Goal: Task Accomplishment & Management: Use online tool/utility

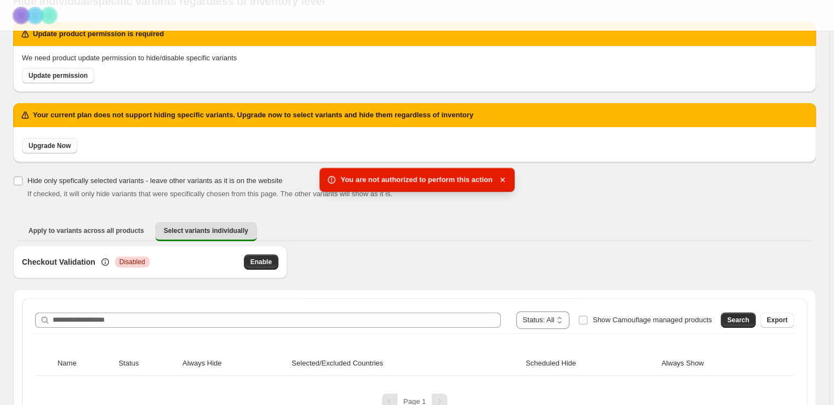
scroll to position [71, 0]
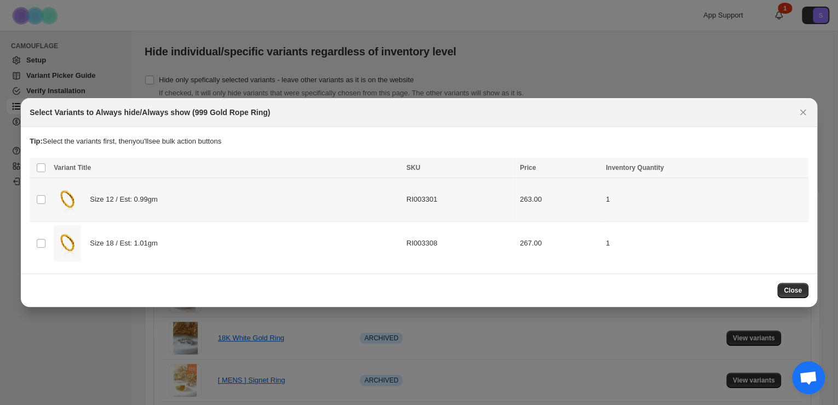
click at [113, 205] on div "Size 12 / Est: 0.99gm" at bounding box center [227, 199] width 346 height 37
drag, startPoint x: 96, startPoint y: 245, endPoint x: 234, endPoint y: 242, distance: 137.5
click at [96, 245] on span "Size 18 / Est: 1.01gm" at bounding box center [126, 243] width 73 height 11
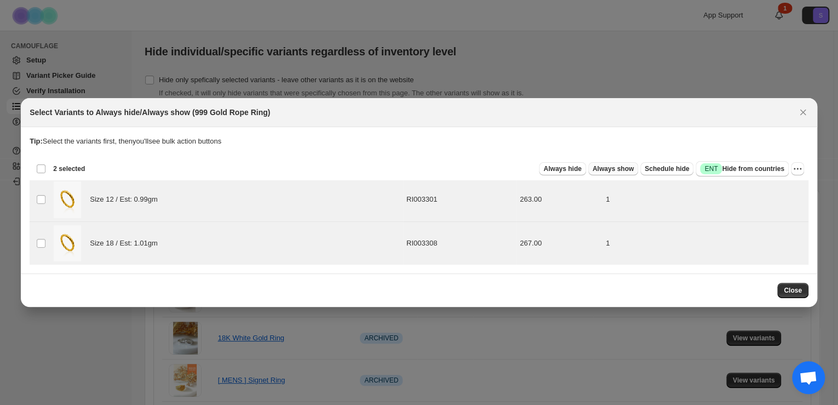
click at [623, 171] on span "Always show" at bounding box center [613, 168] width 41 height 9
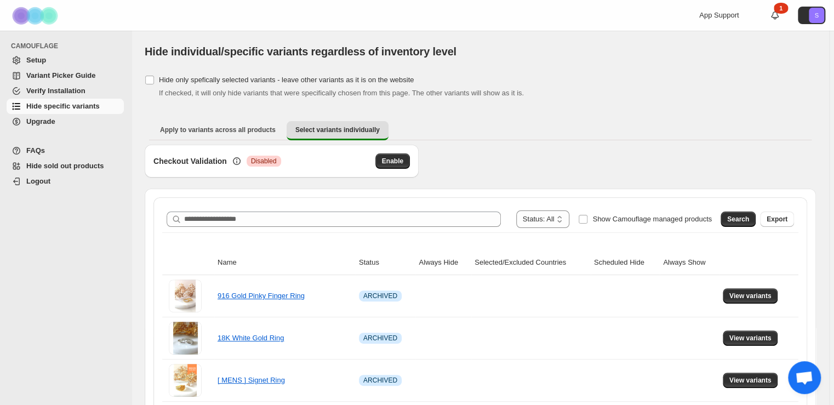
click at [528, 128] on ul "Apply to variants across all products Select variants individually More views" at bounding box center [480, 131] width 662 height 20
